Goal: Task Accomplishment & Management: Manage account settings

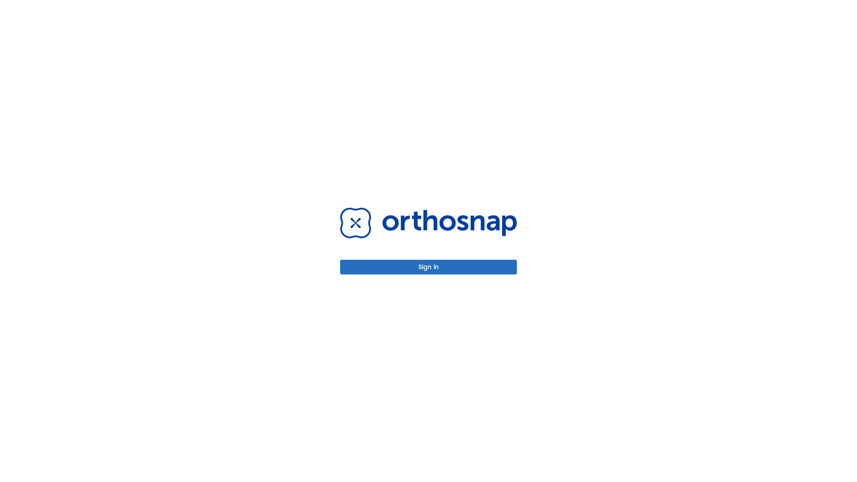
click at [428, 267] on button "Sign in" at bounding box center [428, 267] width 177 height 15
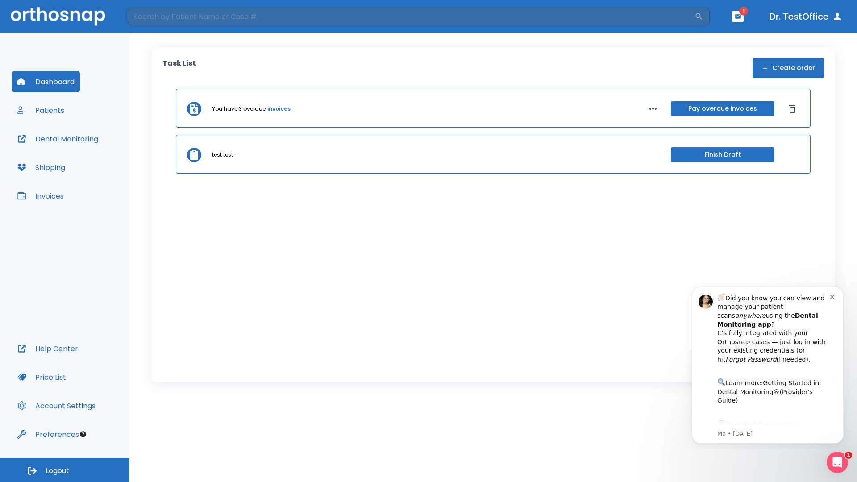
click at [65, 470] on span "Logout" at bounding box center [58, 471] width 24 height 10
